Goal: Information Seeking & Learning: Learn about a topic

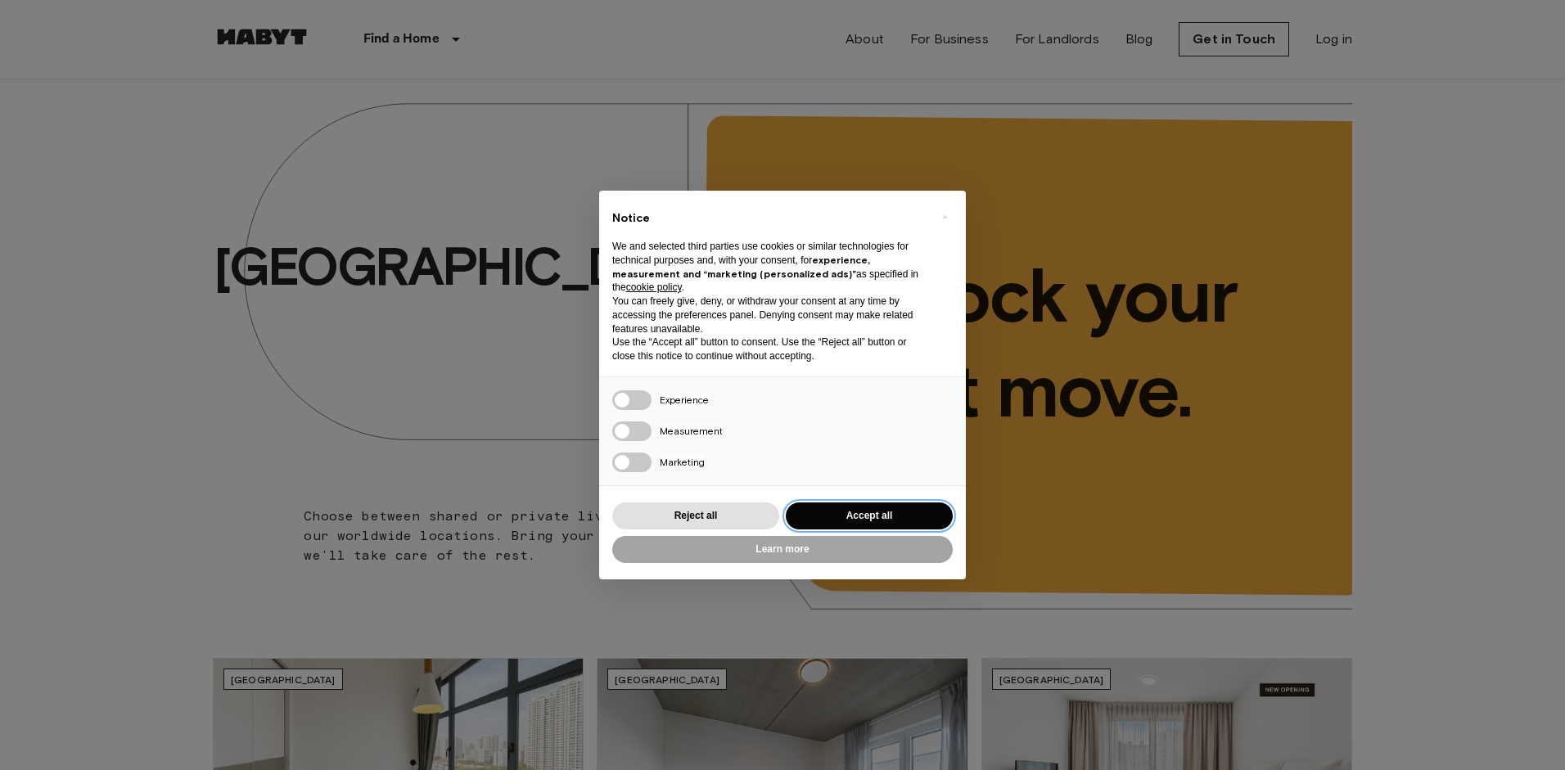
click at [873, 524] on button "Accept all" at bounding box center [869, 516] width 167 height 27
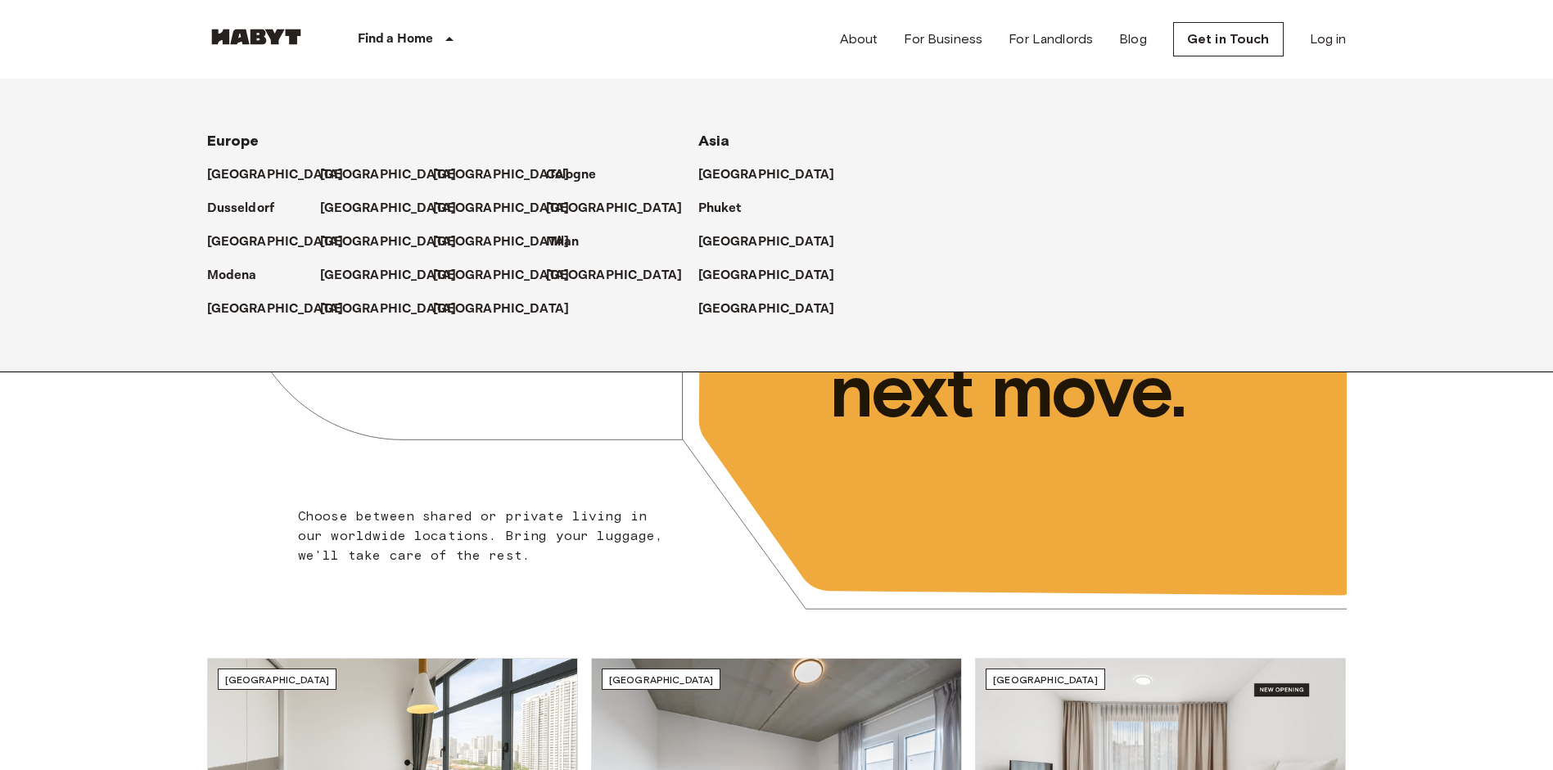
click at [425, 32] on p "Find a Home" at bounding box center [396, 39] width 76 height 20
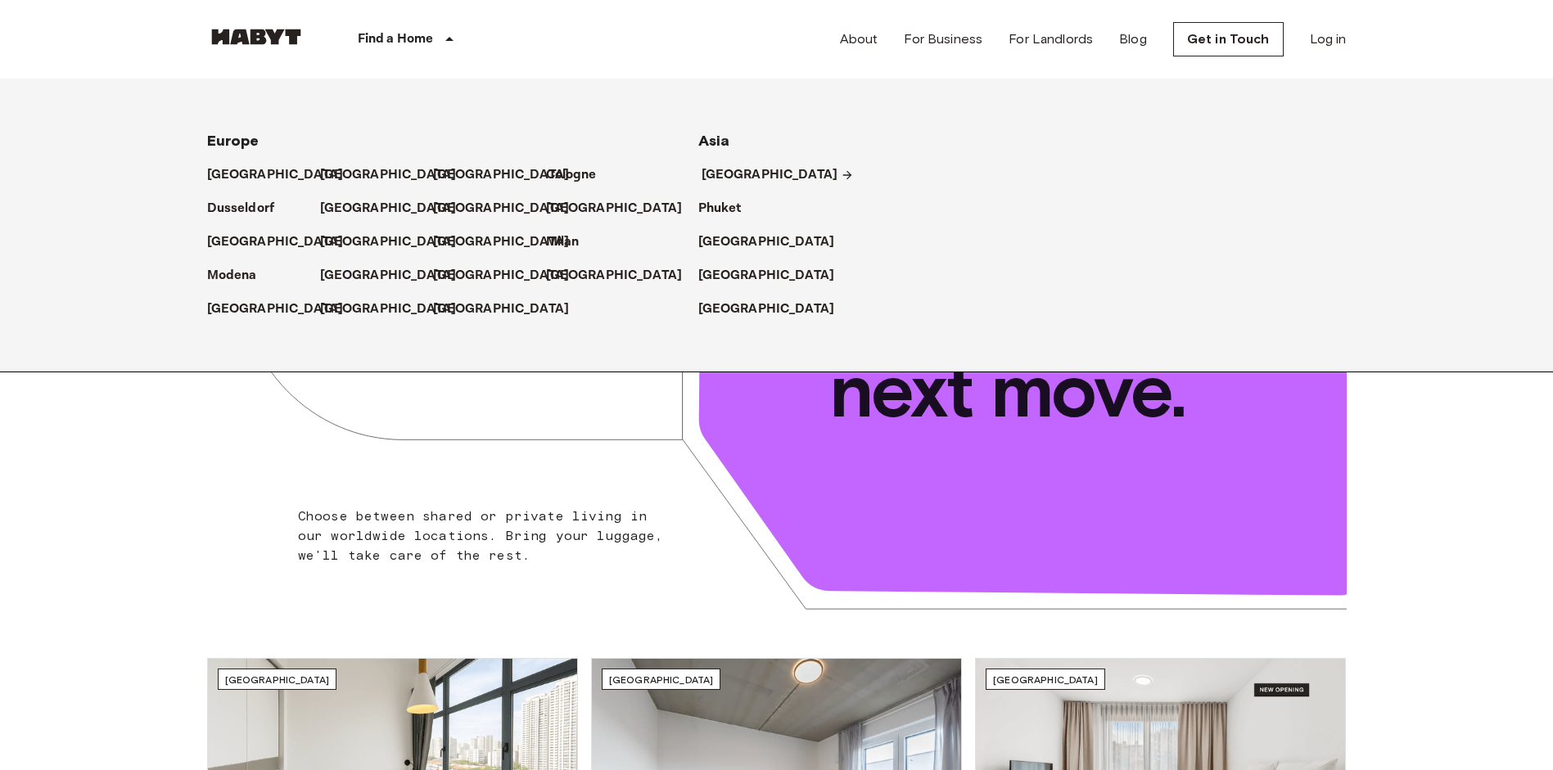
click at [736, 170] on p "[GEOGRAPHIC_DATA]" at bounding box center [770, 175] width 137 height 20
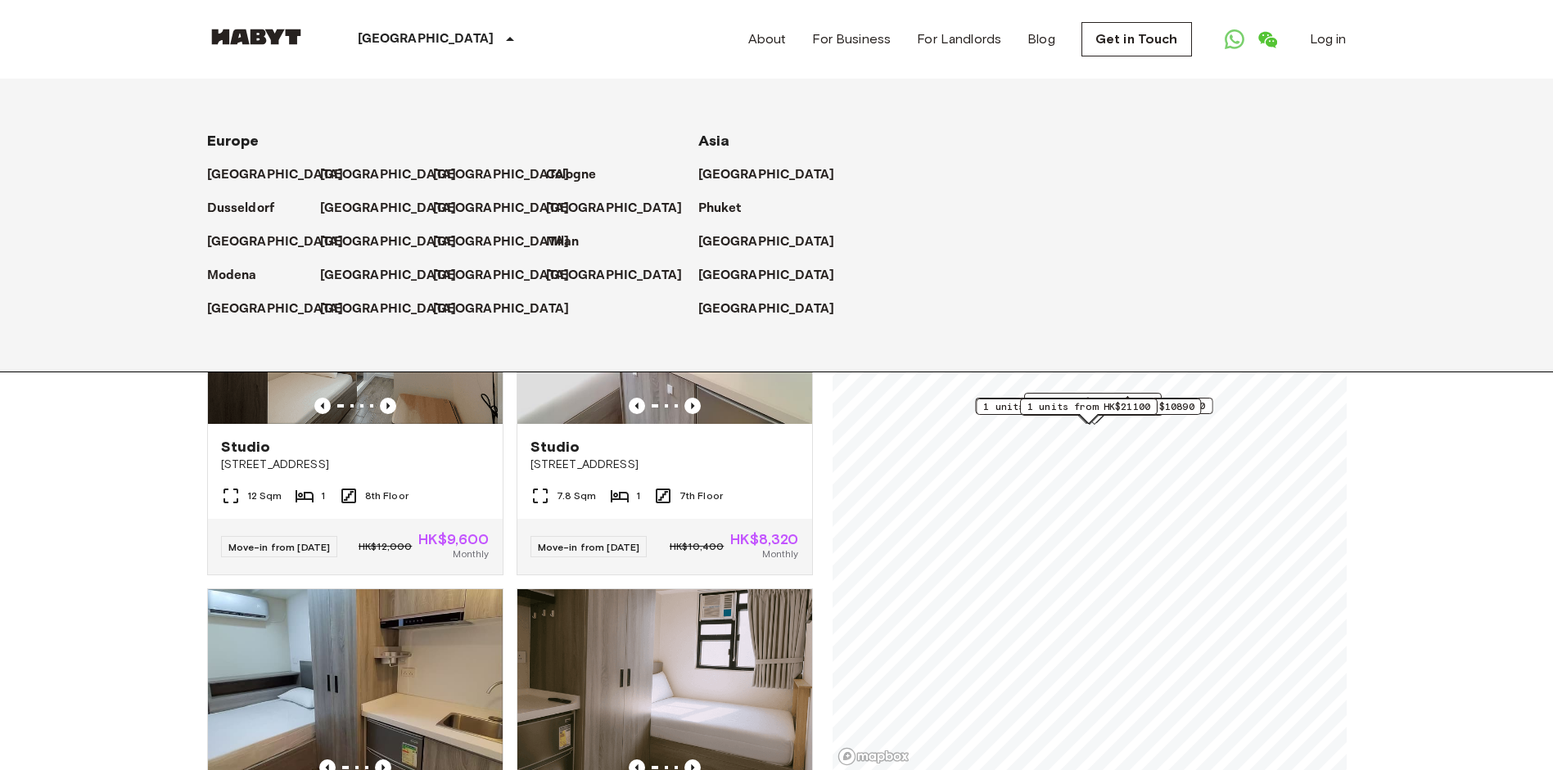
drag, startPoint x: 61, startPoint y: 499, endPoint x: 109, endPoint y: 425, distance: 88.8
click at [500, 41] on icon at bounding box center [510, 39] width 20 height 20
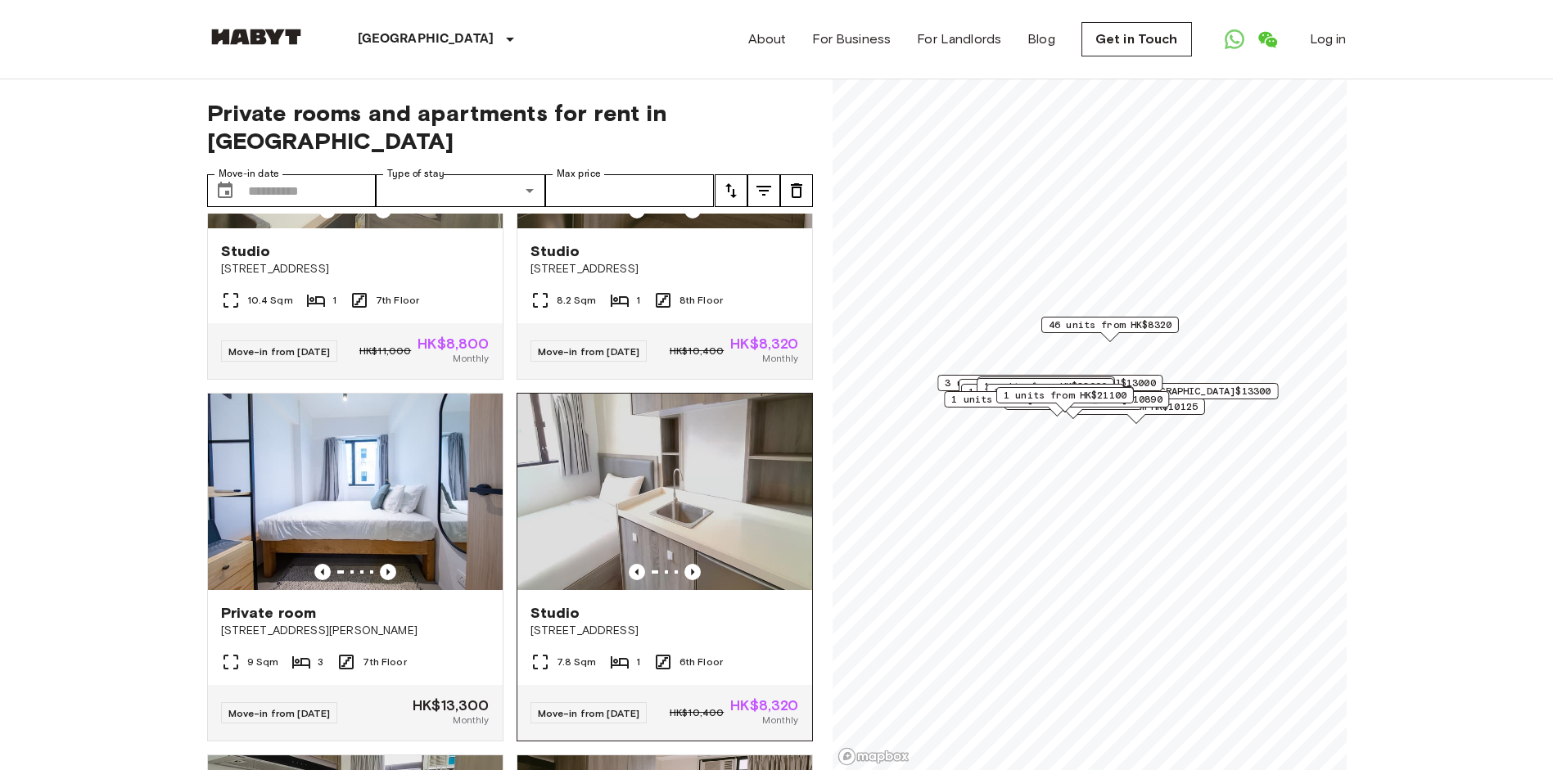
scroll to position [1184, 0]
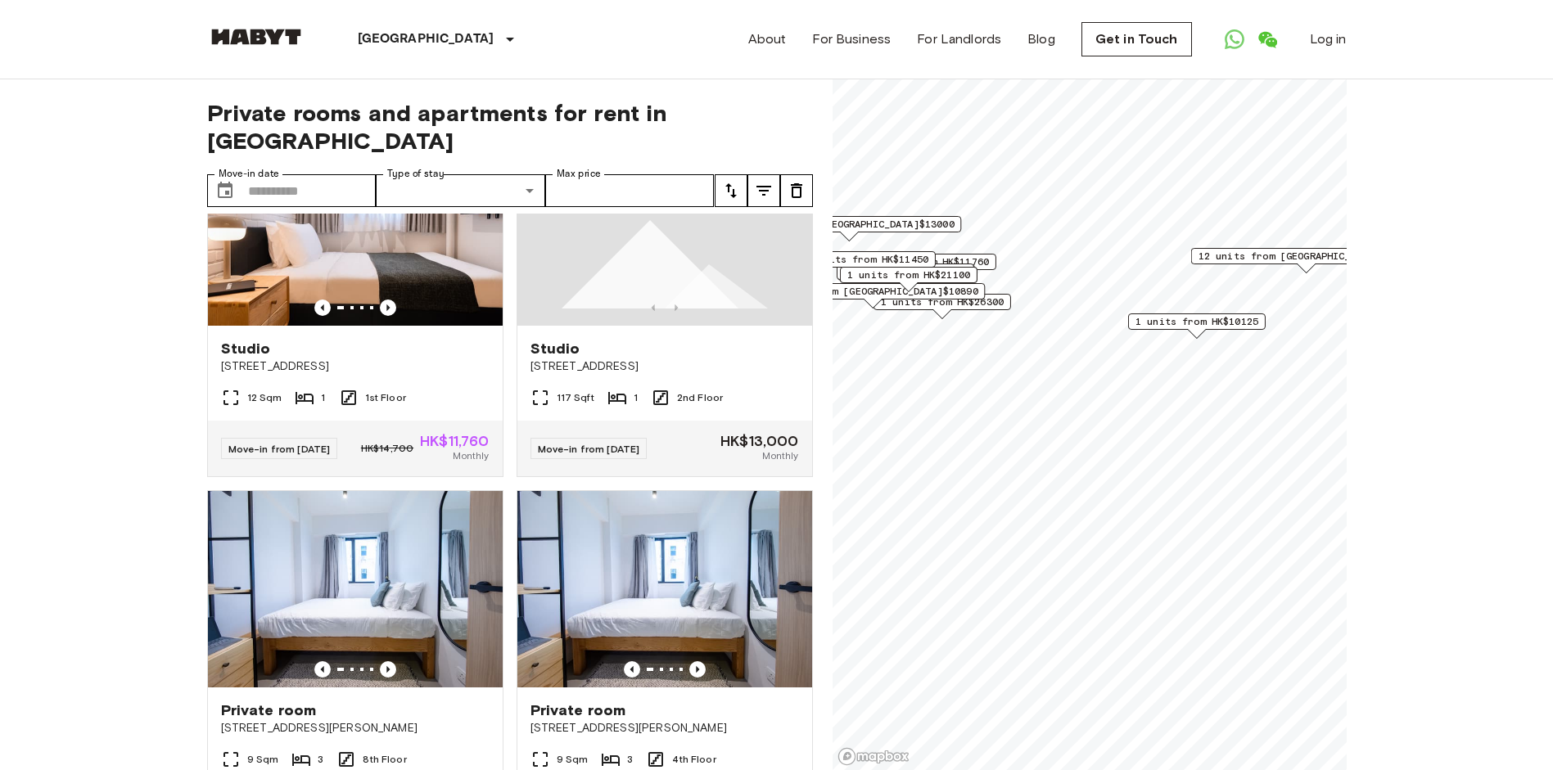
scroll to position [39, 0]
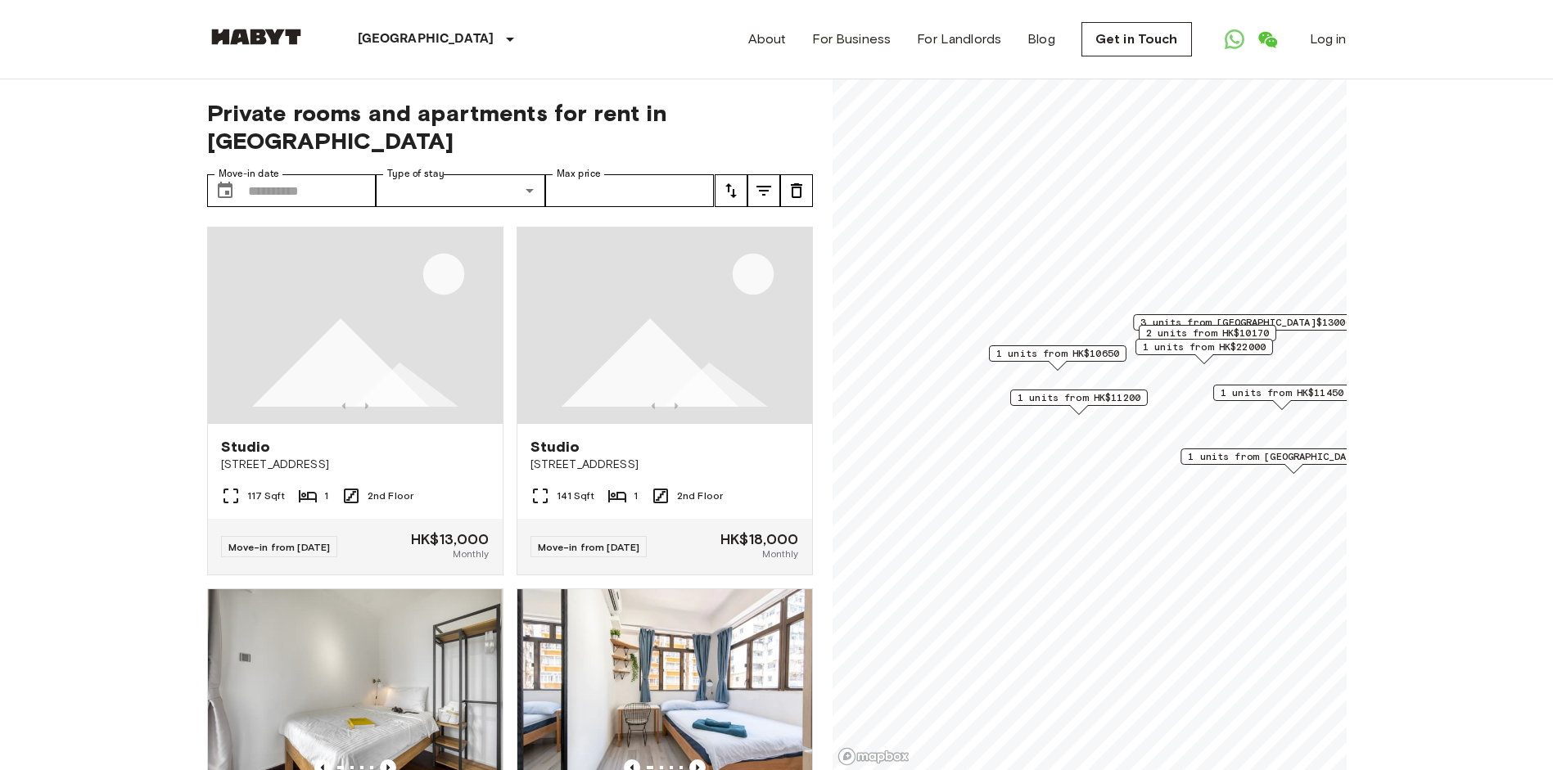
click at [1069, 392] on span "1 units from HK$11200" at bounding box center [1078, 397] width 123 height 15
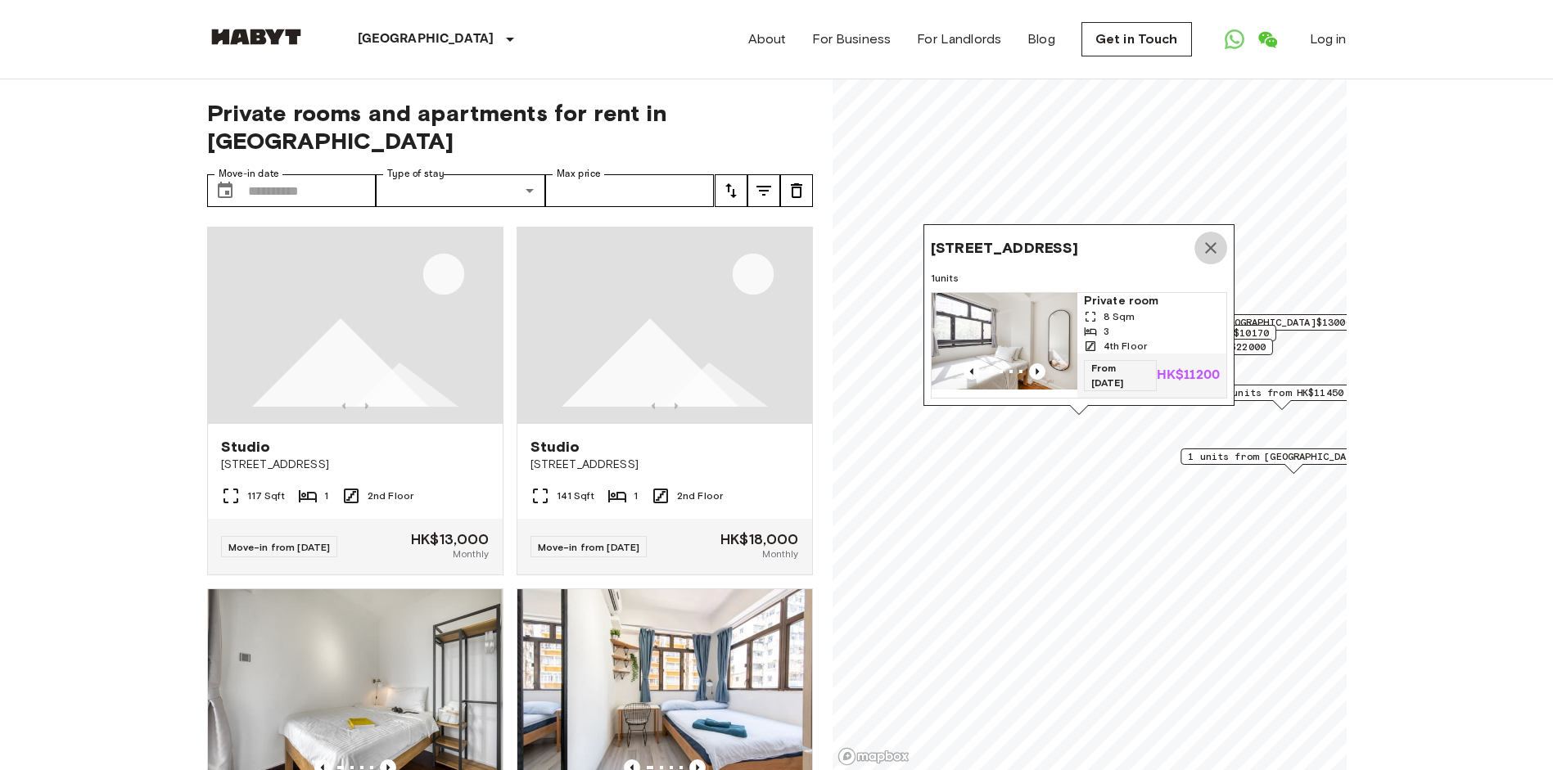
click at [1206, 242] on icon "Map marker" at bounding box center [1210, 247] width 11 height 11
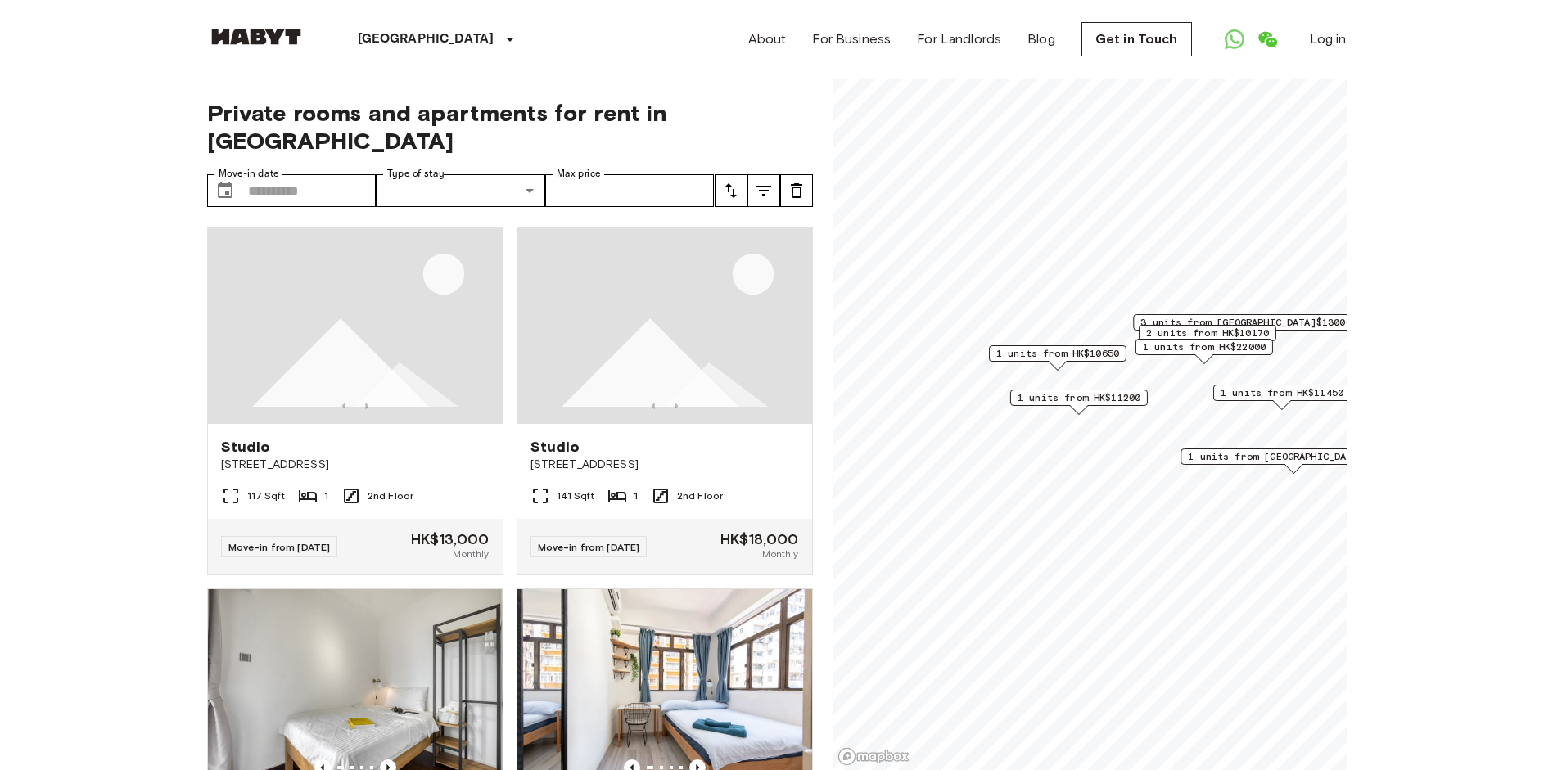
click at [1087, 351] on span "1 units from HK$10650" at bounding box center [1056, 353] width 123 height 15
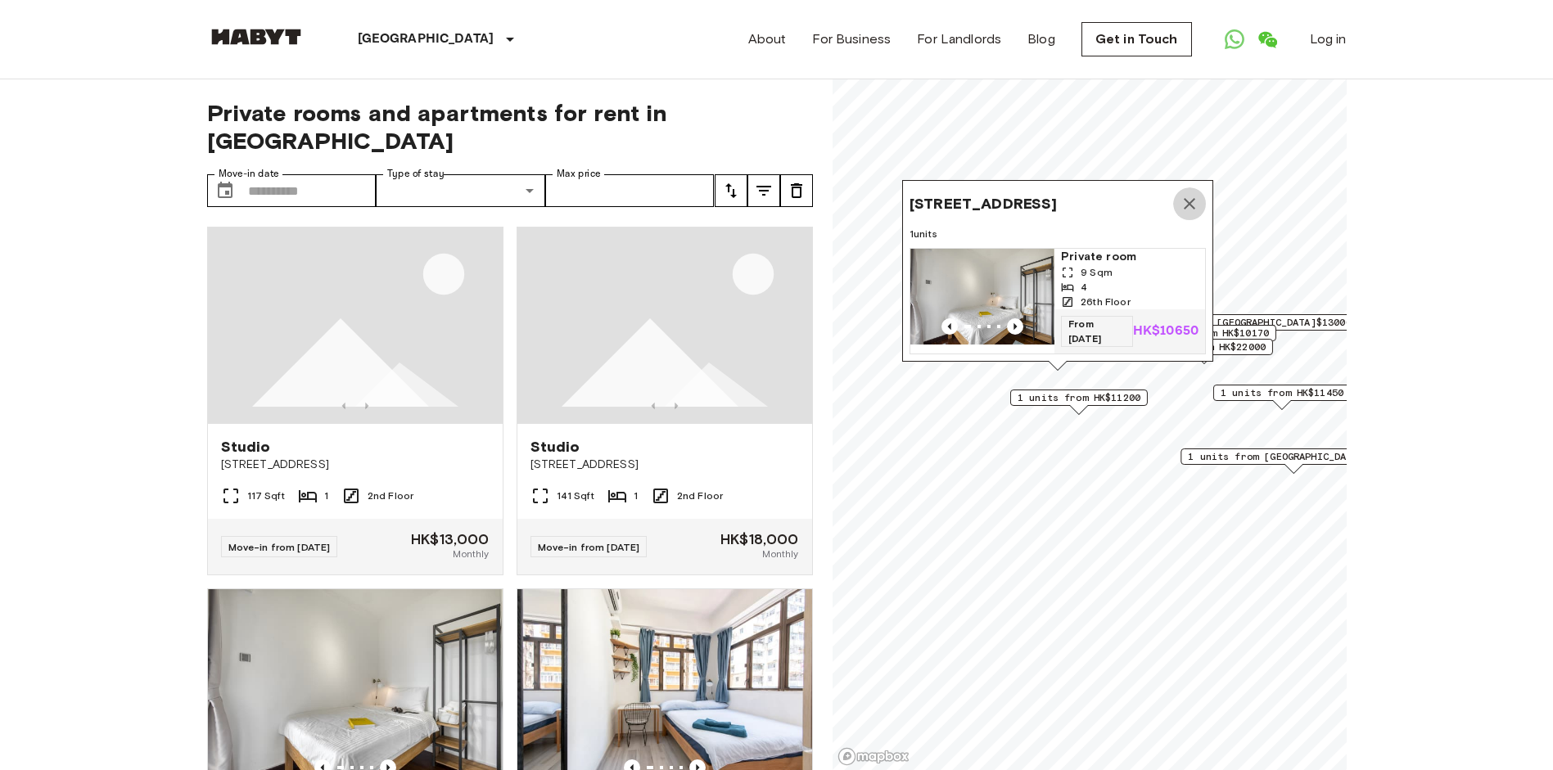
click at [1185, 198] on icon "Map marker" at bounding box center [1189, 203] width 11 height 11
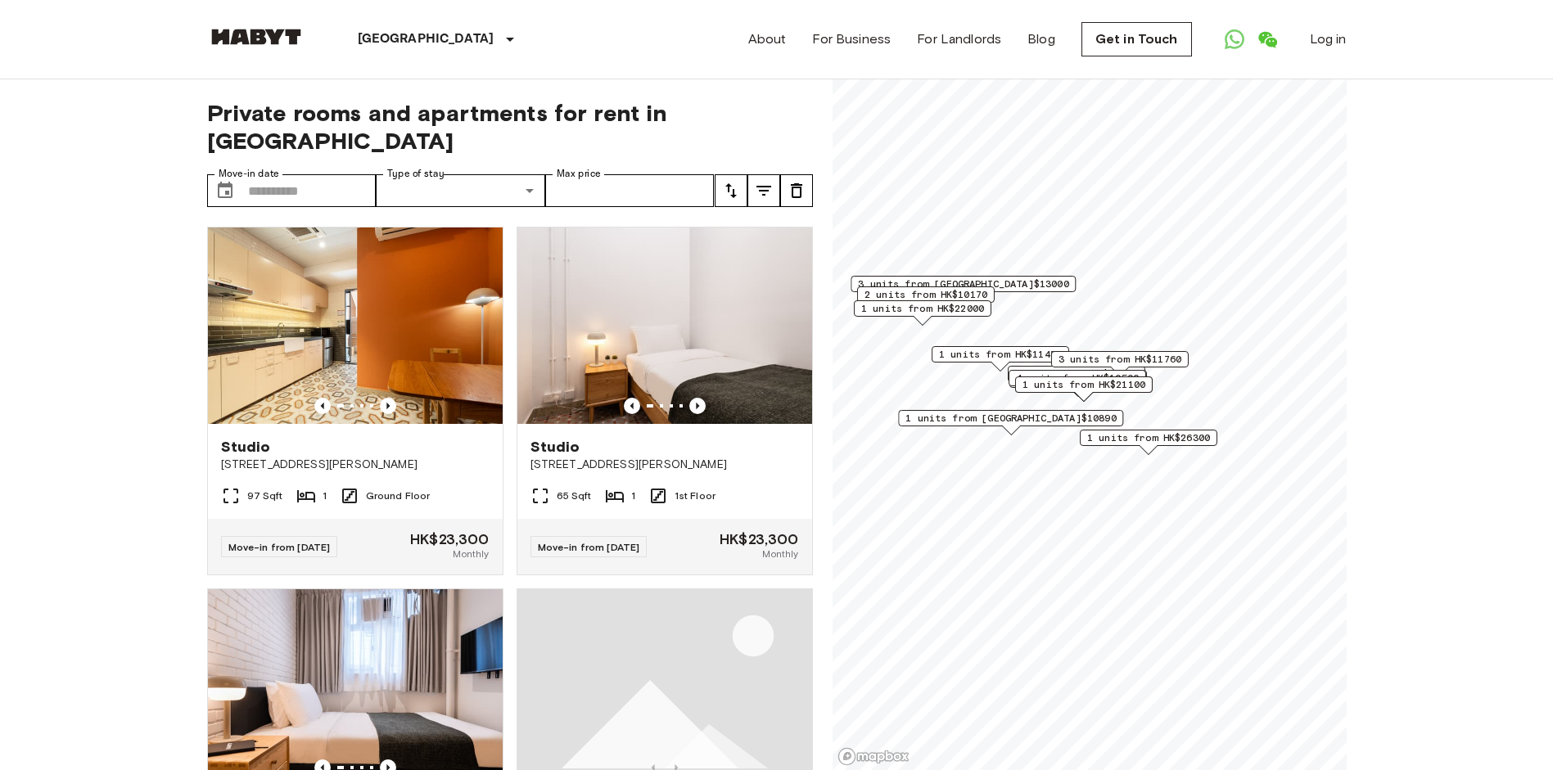
click at [1013, 421] on span "1 units from [GEOGRAPHIC_DATA]$10890" at bounding box center [1010, 418] width 210 height 15
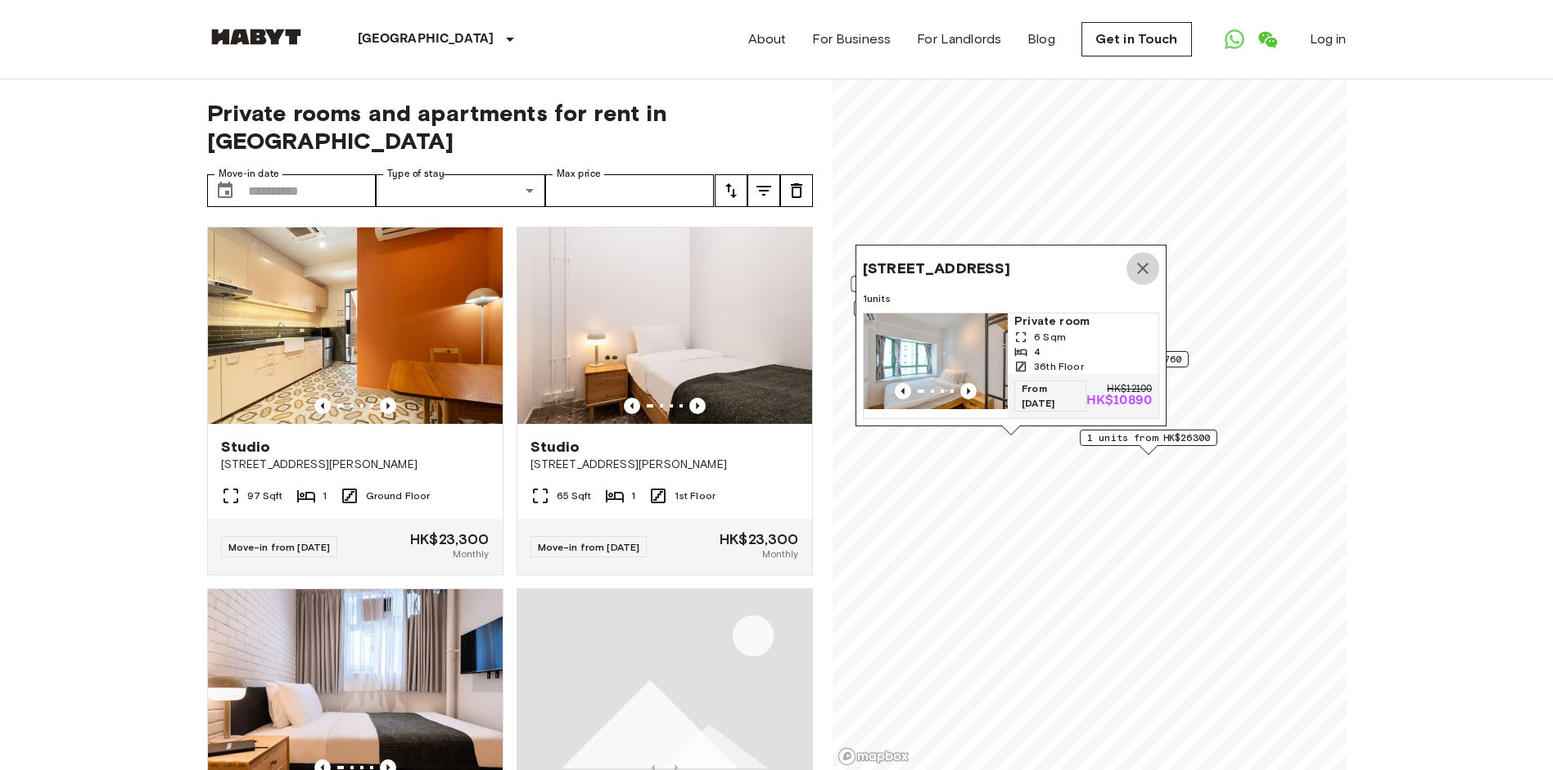
click at [1135, 259] on icon "Map marker" at bounding box center [1143, 269] width 20 height 20
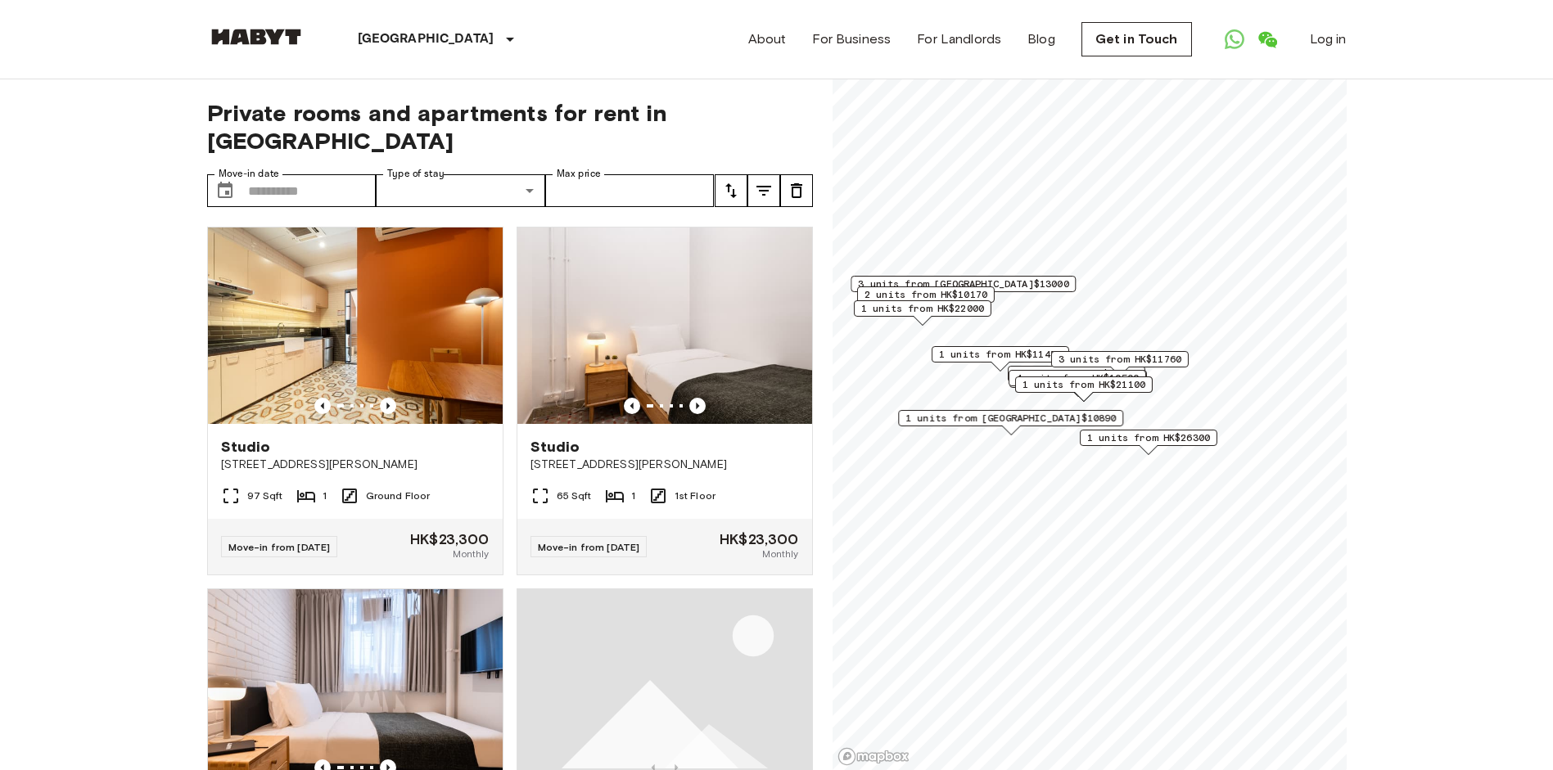
click at [991, 363] on div "Map marker" at bounding box center [1000, 366] width 18 height 9
click at [992, 358] on span "1 units from HK$11450" at bounding box center [999, 354] width 123 height 15
